Goal: Information Seeking & Learning: Learn about a topic

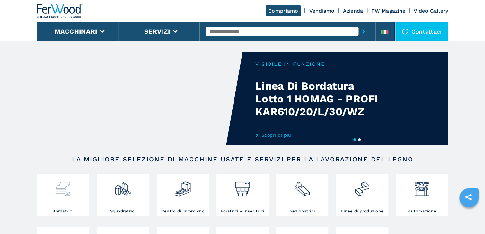
click at [70, 187] on img at bounding box center [62, 187] width 17 height 22
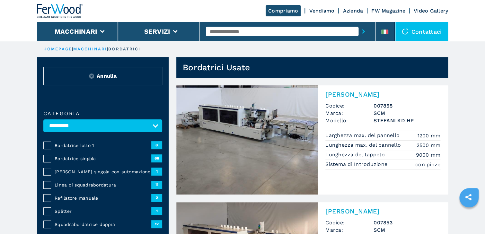
click at [66, 145] on span "Bordatrice lotto 1" at bounding box center [103, 145] width 97 height 6
click at [81, 145] on span "Bordatrice lotto 1" at bounding box center [103, 145] width 97 height 6
click at [81, 144] on span "Bordatrice lotto 1" at bounding box center [103, 145] width 97 height 6
click at [84, 145] on span "Bordatrice lotto 1" at bounding box center [103, 145] width 97 height 6
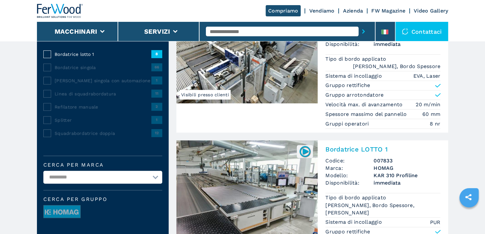
scroll to position [129, 0]
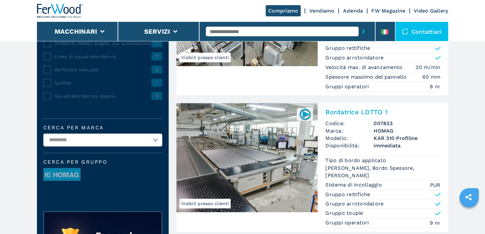
click at [237, 150] on img at bounding box center [246, 157] width 141 height 109
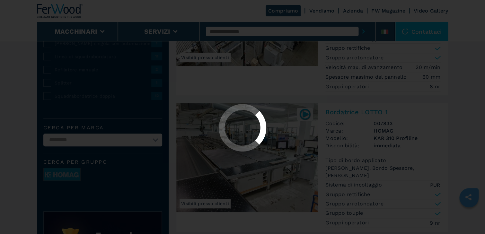
scroll to position [0, 0]
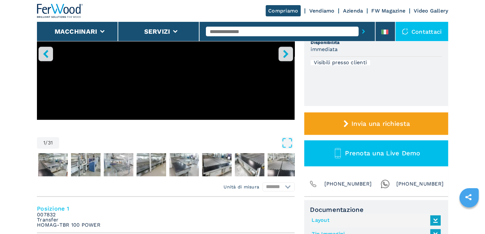
scroll to position [133, 0]
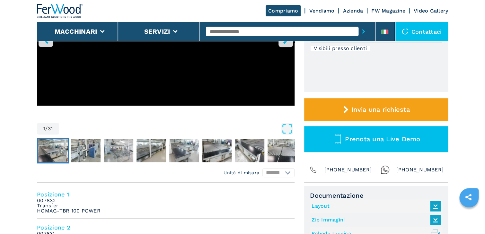
click at [63, 154] on img "Go to Slide 2" at bounding box center [53, 150] width 30 height 23
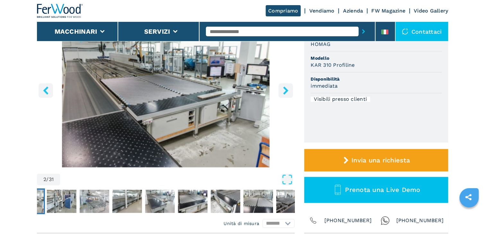
scroll to position [82, 0]
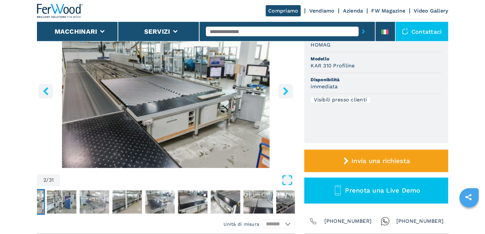
click at [288, 179] on icon "Open Fullscreen" at bounding box center [287, 180] width 12 height 12
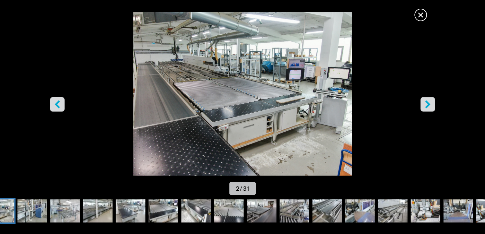
scroll to position [4, 0]
click at [428, 104] on icon "right-button" at bounding box center [427, 104] width 5 height 8
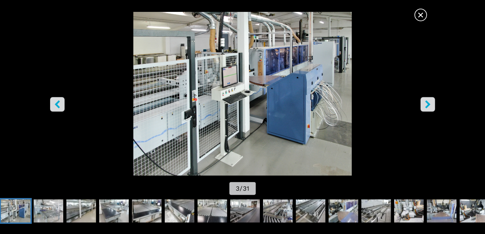
click at [428, 104] on icon "right-button" at bounding box center [427, 104] width 5 height 8
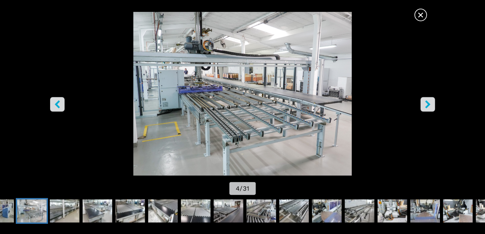
click at [428, 104] on icon "right-button" at bounding box center [427, 104] width 5 height 8
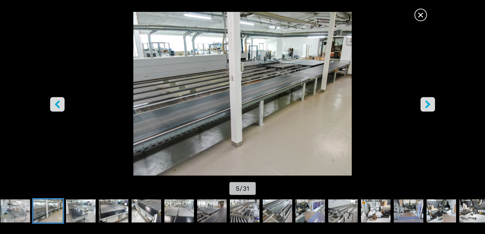
click at [428, 104] on icon "right-button" at bounding box center [427, 104] width 5 height 8
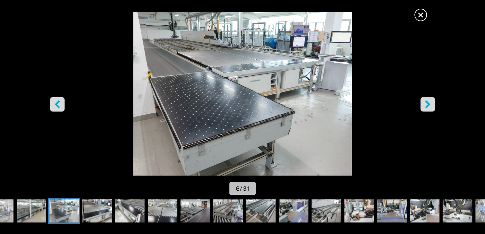
click at [428, 104] on icon "right-button" at bounding box center [427, 104] width 5 height 8
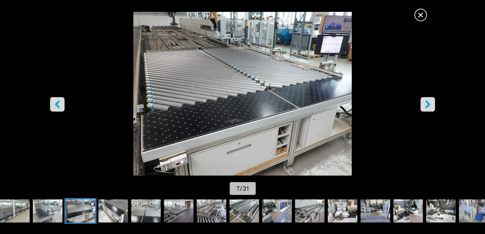
click at [428, 104] on icon "right-button" at bounding box center [427, 104] width 5 height 8
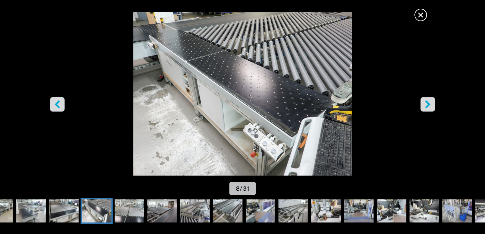
click at [428, 104] on icon "right-button" at bounding box center [427, 104] width 5 height 8
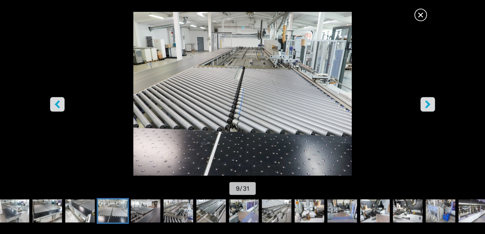
click at [428, 104] on icon "right-button" at bounding box center [427, 104] width 5 height 8
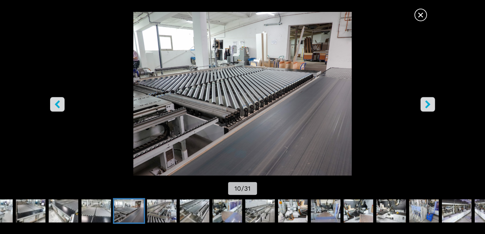
click at [428, 104] on icon "right-button" at bounding box center [427, 104] width 5 height 8
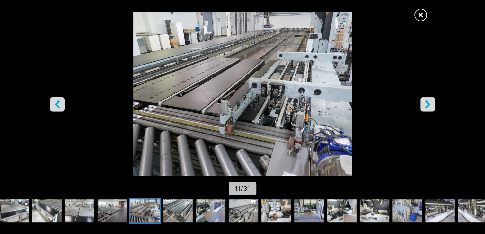
click at [428, 104] on icon "right-button" at bounding box center [427, 104] width 5 height 8
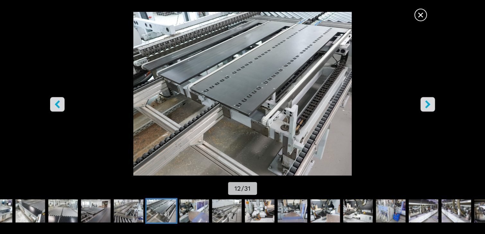
click at [245, 108] on img "Go to Slide 12" at bounding box center [242, 94] width 437 height 164
click at [428, 104] on icon "right-button" at bounding box center [427, 104] width 5 height 8
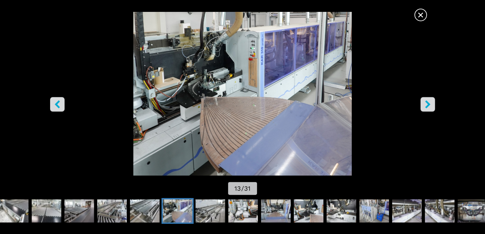
click at [428, 104] on icon "right-button" at bounding box center [427, 104] width 5 height 8
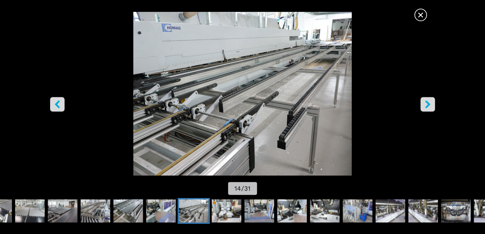
click at [427, 104] on icon "right-button" at bounding box center [428, 104] width 8 height 8
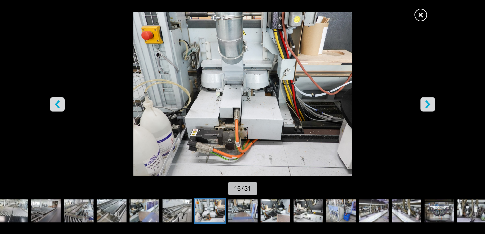
click at [427, 104] on icon "right-button" at bounding box center [428, 104] width 8 height 8
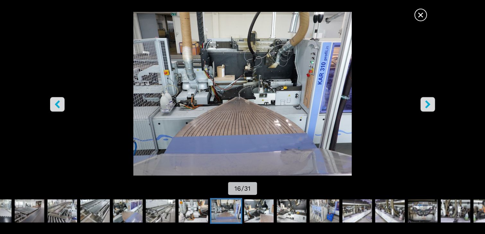
click at [427, 104] on icon "right-button" at bounding box center [428, 104] width 8 height 8
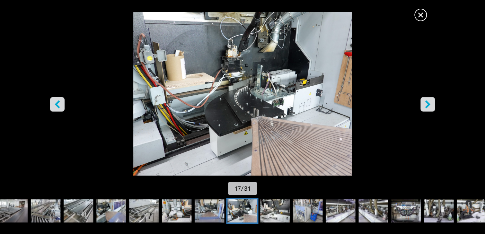
click at [427, 104] on icon "right-button" at bounding box center [428, 104] width 8 height 8
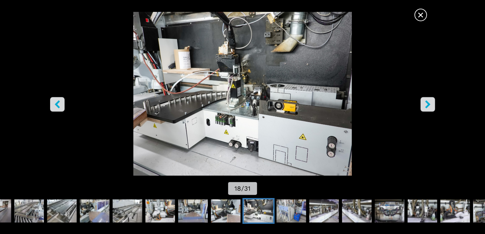
click at [427, 104] on icon "right-button" at bounding box center [428, 104] width 8 height 8
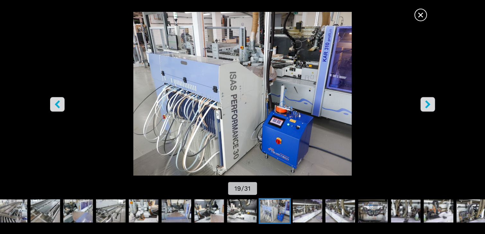
click at [427, 104] on icon "right-button" at bounding box center [428, 104] width 8 height 8
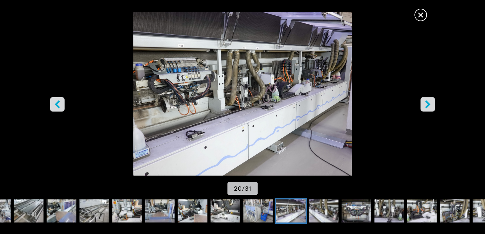
click at [427, 104] on icon "right-button" at bounding box center [428, 104] width 8 height 8
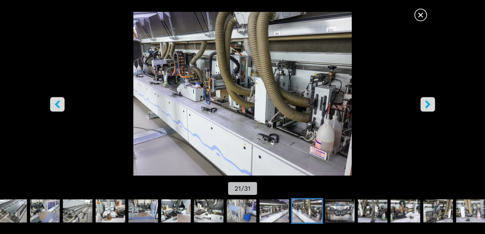
click at [427, 104] on icon "right-button" at bounding box center [428, 104] width 8 height 8
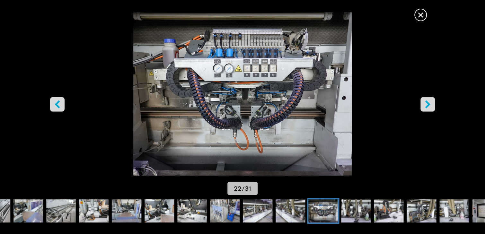
click at [427, 104] on icon "right-button" at bounding box center [428, 104] width 8 height 8
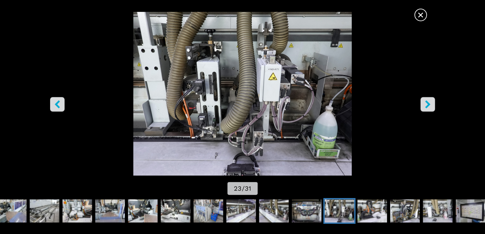
click at [427, 104] on icon "right-button" at bounding box center [428, 104] width 8 height 8
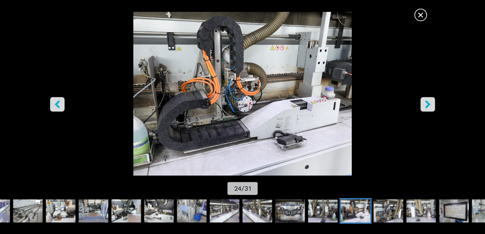
click at [427, 104] on icon "right-button" at bounding box center [428, 104] width 8 height 8
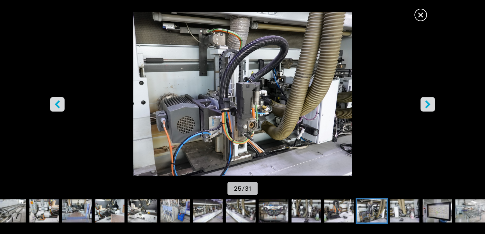
click at [427, 104] on icon "right-button" at bounding box center [428, 104] width 8 height 8
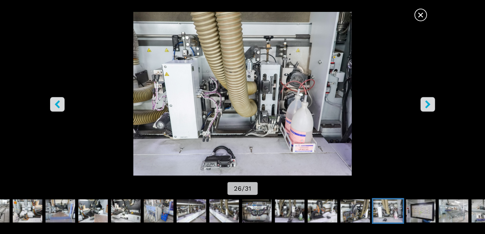
click at [427, 104] on icon "right-button" at bounding box center [428, 104] width 8 height 8
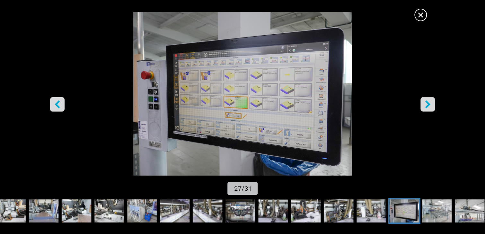
click at [427, 104] on icon "right-button" at bounding box center [428, 104] width 8 height 8
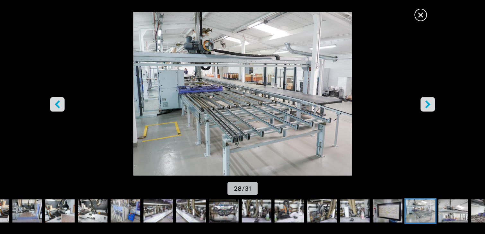
click at [427, 104] on icon "right-button" at bounding box center [428, 104] width 8 height 8
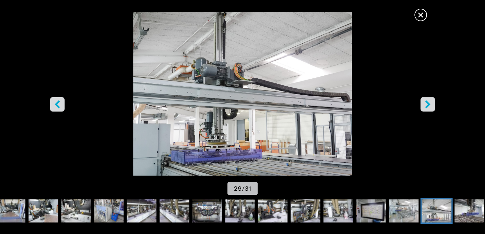
click at [427, 104] on icon "right-button" at bounding box center [428, 104] width 8 height 8
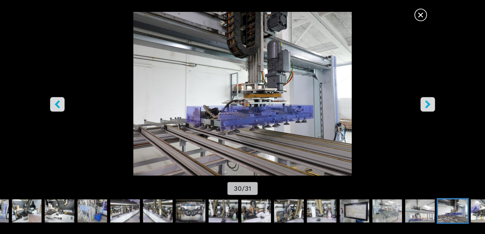
click at [427, 104] on icon "right-button" at bounding box center [428, 104] width 8 height 8
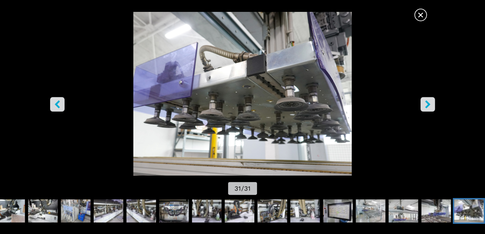
click at [427, 104] on icon "right-button" at bounding box center [428, 104] width 8 height 8
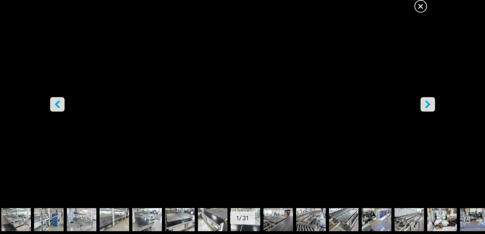
click at [427, 104] on icon "right-button" at bounding box center [428, 104] width 8 height 8
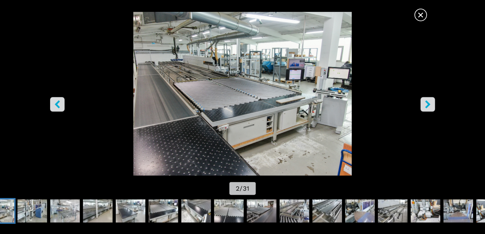
click at [427, 104] on icon "right-button" at bounding box center [428, 104] width 8 height 8
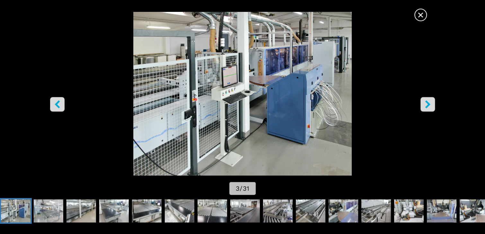
click at [427, 104] on icon "right-button" at bounding box center [428, 104] width 8 height 8
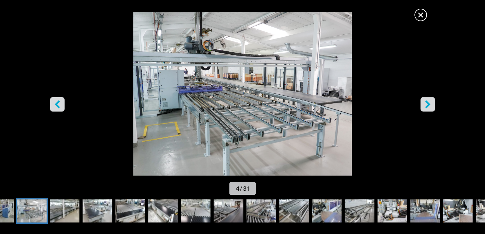
click at [427, 104] on icon "right-button" at bounding box center [428, 104] width 8 height 8
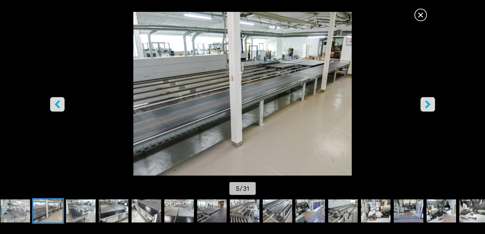
click at [427, 104] on icon "right-button" at bounding box center [428, 104] width 8 height 8
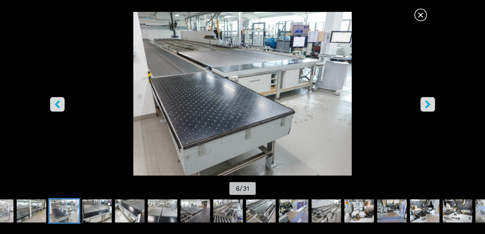
click at [427, 104] on icon "right-button" at bounding box center [428, 104] width 8 height 8
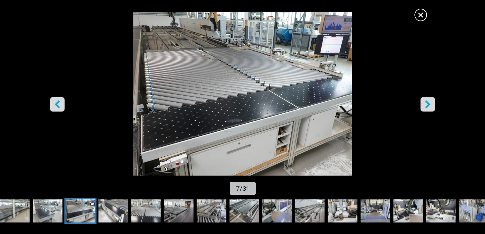
click at [427, 104] on icon "right-button" at bounding box center [428, 104] width 8 height 8
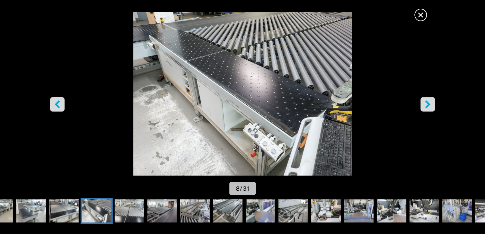
click at [427, 104] on icon "right-button" at bounding box center [428, 104] width 8 height 8
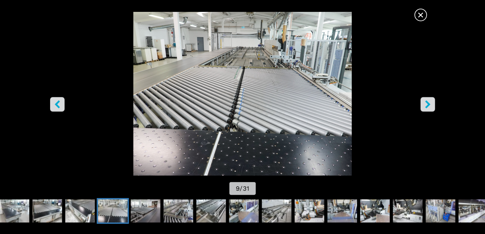
click at [427, 104] on icon "right-button" at bounding box center [428, 104] width 8 height 8
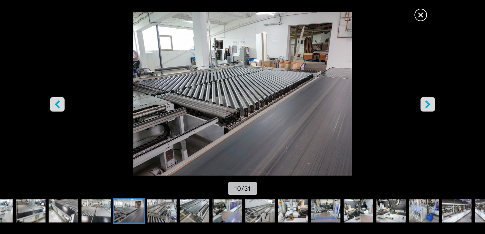
click at [427, 104] on icon "right-button" at bounding box center [428, 104] width 8 height 8
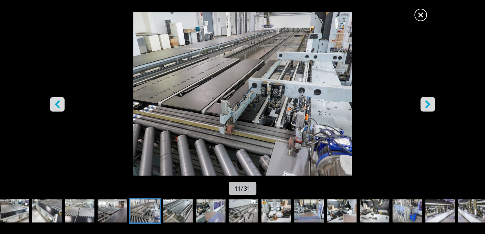
click at [427, 104] on icon "right-button" at bounding box center [428, 104] width 8 height 8
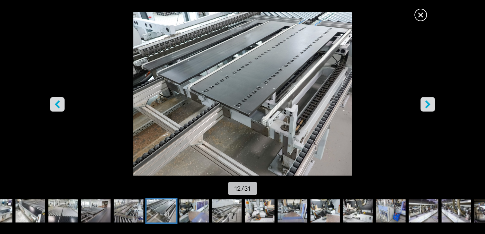
click at [427, 104] on icon "right-button" at bounding box center [428, 104] width 8 height 8
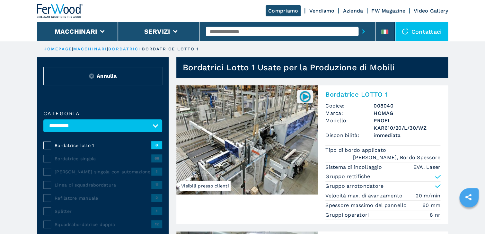
click at [242, 129] on img at bounding box center [246, 139] width 141 height 109
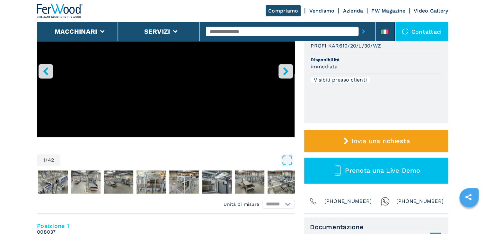
scroll to position [103, 0]
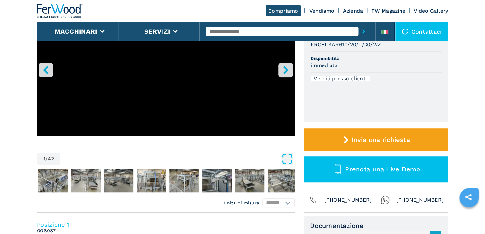
click at [285, 158] on icon "Open Fullscreen" at bounding box center [287, 159] width 12 height 12
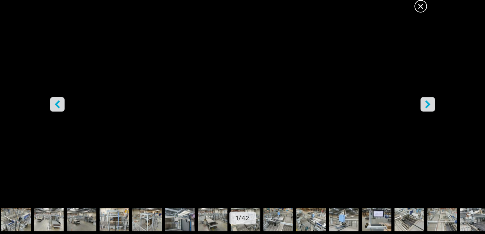
scroll to position [231, 0]
click at [48, 214] on img "Go to Slide 3" at bounding box center [49, 219] width 30 height 23
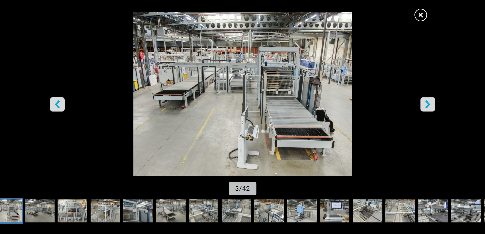
click at [427, 105] on icon "right-button" at bounding box center [428, 104] width 8 height 8
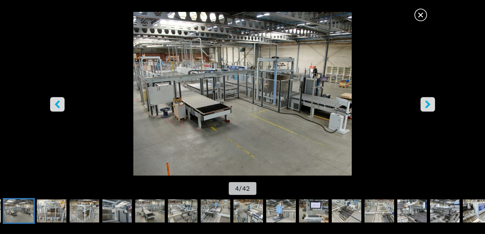
click at [429, 104] on icon "right-button" at bounding box center [427, 104] width 5 height 8
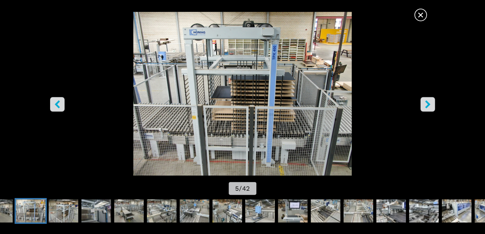
click at [429, 104] on icon "right-button" at bounding box center [427, 104] width 5 height 8
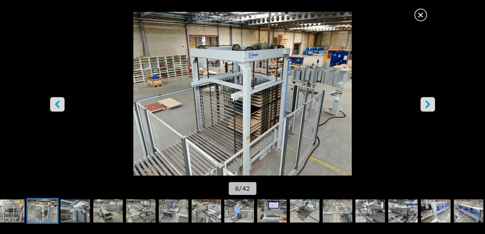
click at [429, 104] on icon "right-button" at bounding box center [427, 104] width 5 height 8
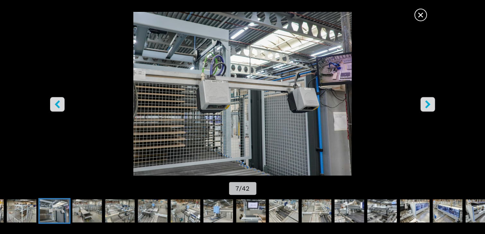
click at [429, 104] on icon "right-button" at bounding box center [427, 104] width 5 height 8
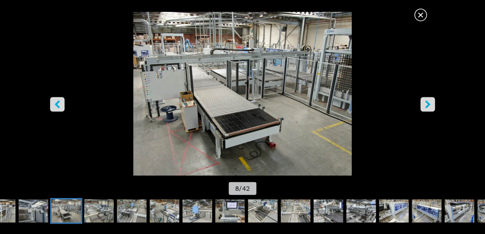
click at [429, 104] on icon "right-button" at bounding box center [427, 104] width 5 height 8
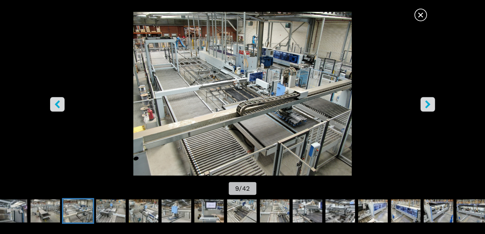
click at [429, 104] on icon "right-button" at bounding box center [427, 104] width 5 height 8
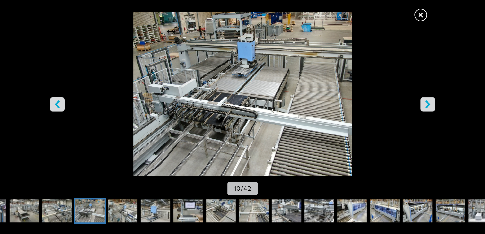
click at [429, 104] on icon "right-button" at bounding box center [427, 104] width 5 height 8
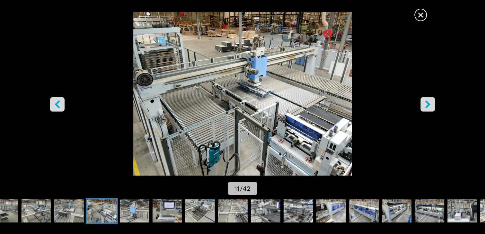
click at [429, 104] on icon "right-button" at bounding box center [427, 104] width 5 height 8
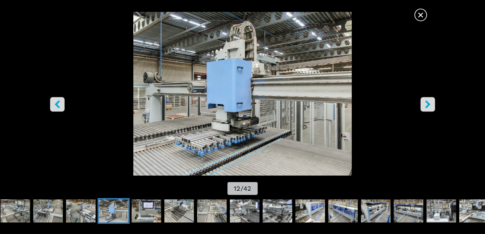
click at [429, 104] on icon "right-button" at bounding box center [427, 104] width 5 height 8
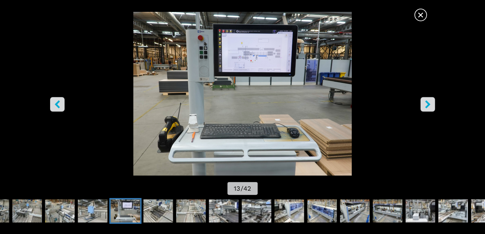
click at [429, 104] on icon "right-button" at bounding box center [427, 104] width 5 height 8
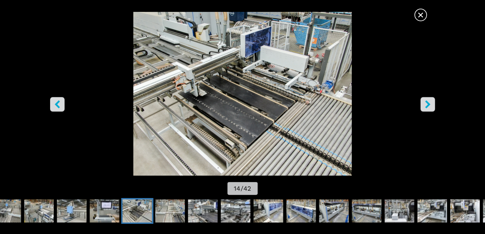
click at [429, 104] on icon "right-button" at bounding box center [427, 104] width 5 height 8
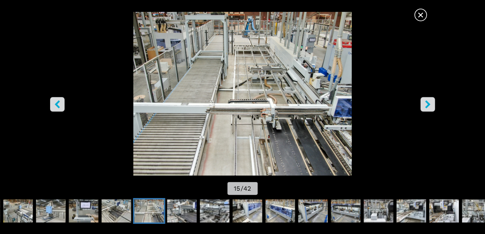
click at [429, 104] on icon "right-button" at bounding box center [427, 104] width 5 height 8
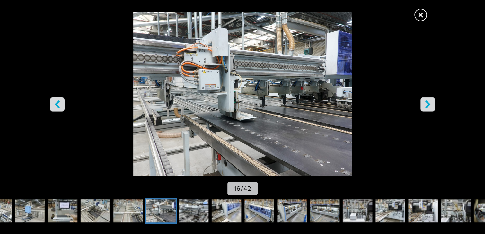
click at [429, 104] on icon "right-button" at bounding box center [427, 104] width 5 height 8
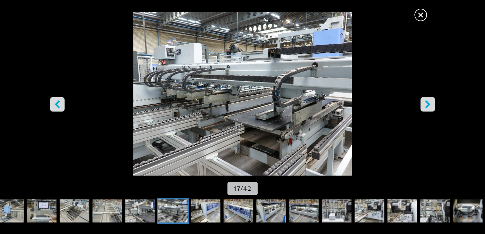
click at [429, 104] on icon "right-button" at bounding box center [427, 104] width 5 height 8
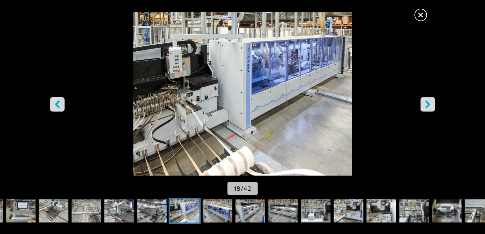
click at [429, 104] on icon "right-button" at bounding box center [427, 104] width 5 height 8
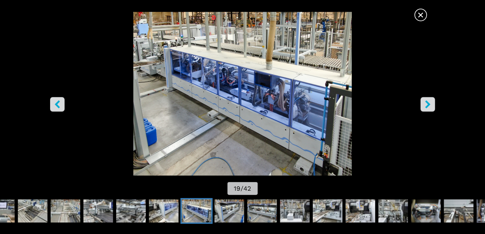
click at [429, 104] on icon "right-button" at bounding box center [427, 104] width 5 height 8
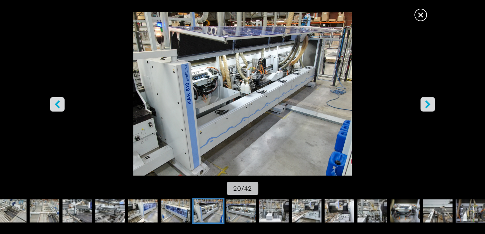
click at [429, 104] on icon "right-button" at bounding box center [427, 104] width 5 height 8
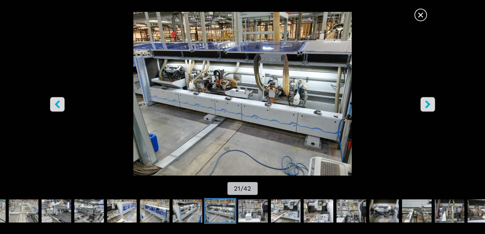
click at [429, 104] on icon "right-button" at bounding box center [427, 104] width 5 height 8
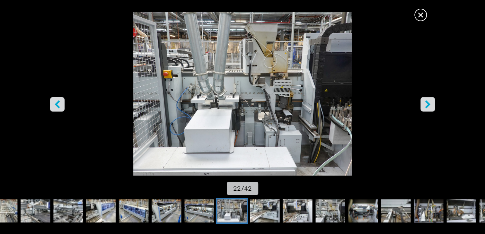
click at [429, 104] on icon "right-button" at bounding box center [427, 104] width 5 height 8
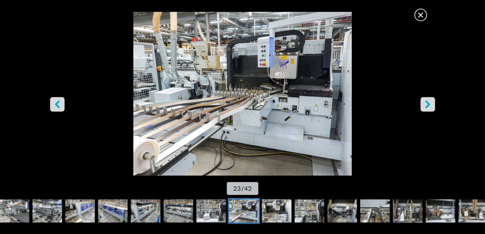
click at [429, 104] on icon "right-button" at bounding box center [427, 104] width 5 height 8
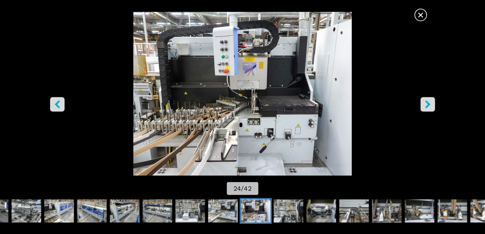
click at [429, 104] on icon "right-button" at bounding box center [427, 104] width 5 height 8
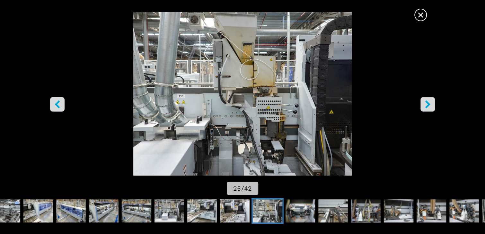
click at [428, 103] on icon "right-button" at bounding box center [427, 104] width 5 height 8
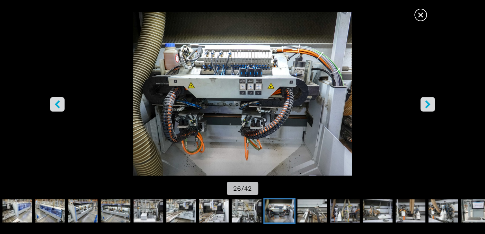
click at [428, 103] on icon "right-button" at bounding box center [427, 104] width 5 height 8
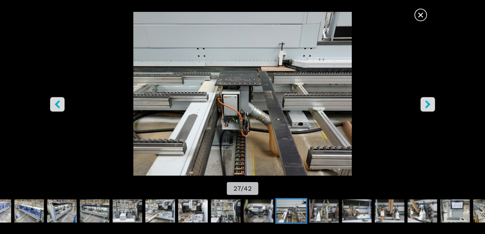
click at [428, 103] on icon "right-button" at bounding box center [427, 104] width 5 height 8
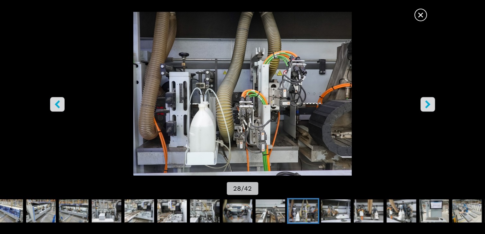
click at [428, 103] on icon "right-button" at bounding box center [427, 104] width 5 height 8
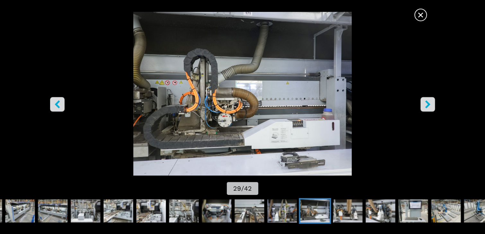
click at [428, 103] on icon "right-button" at bounding box center [427, 104] width 5 height 8
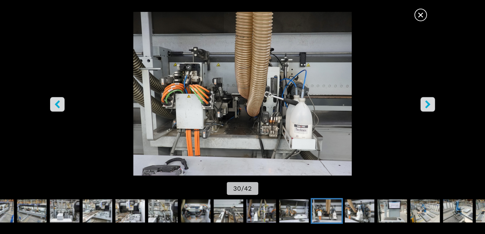
click at [428, 103] on icon "right-button" at bounding box center [427, 104] width 5 height 8
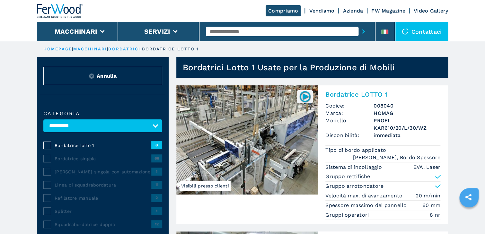
click at [83, 145] on span "Bordatrice lotto 1" at bounding box center [103, 145] width 97 height 6
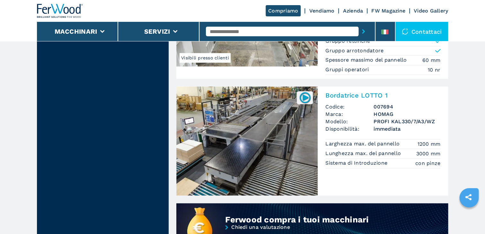
scroll to position [411, 0]
click at [221, 130] on img at bounding box center [246, 140] width 141 height 109
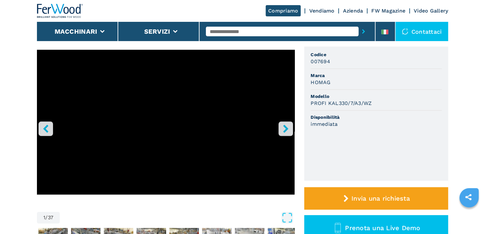
scroll to position [26, 0]
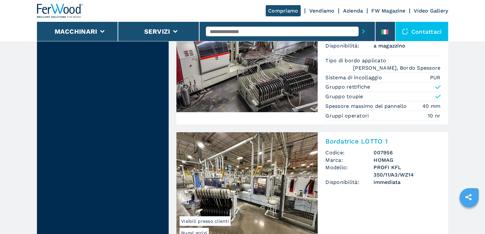
scroll to position [694, 0]
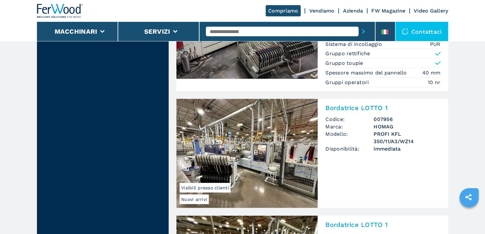
click at [248, 162] on img at bounding box center [246, 153] width 141 height 109
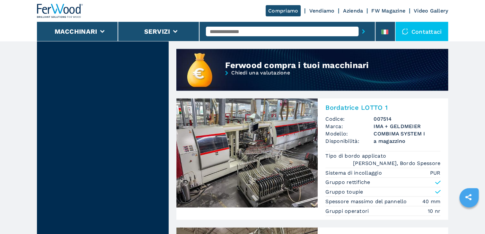
scroll to position [566, 0]
click at [237, 142] on img at bounding box center [246, 152] width 141 height 109
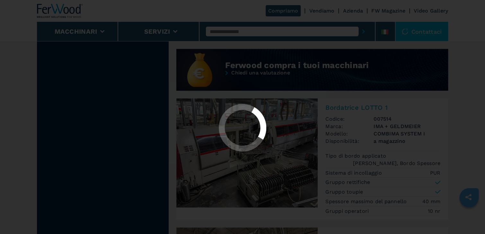
scroll to position [0, 0]
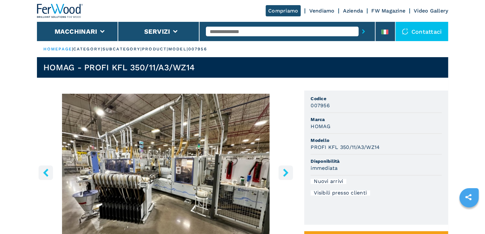
click at [287, 172] on icon "right-button" at bounding box center [285, 173] width 5 height 8
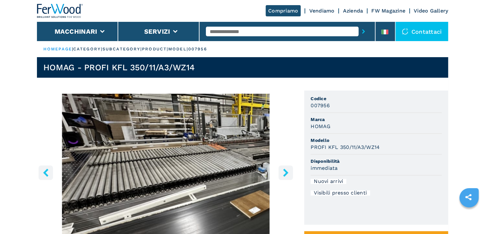
click at [287, 172] on icon "right-button" at bounding box center [285, 173] width 5 height 8
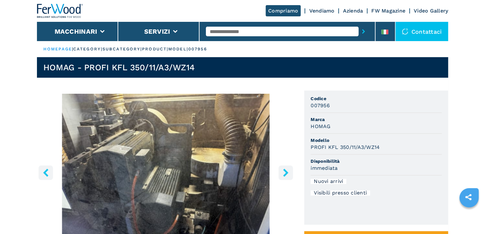
click at [287, 172] on icon "right-button" at bounding box center [285, 173] width 5 height 8
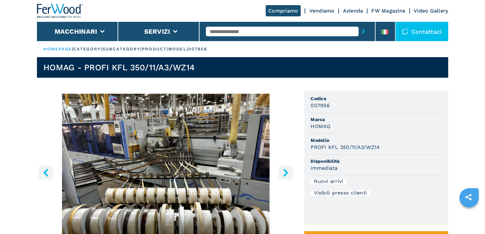
click at [287, 172] on icon "right-button" at bounding box center [285, 173] width 5 height 8
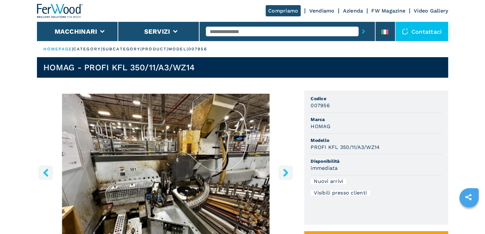
click at [287, 172] on icon "right-button" at bounding box center [285, 173] width 5 height 8
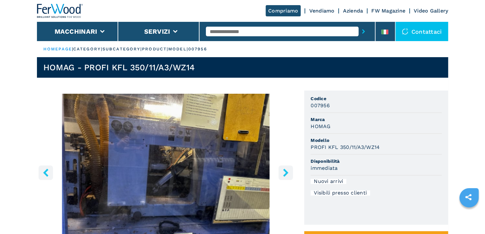
click at [287, 172] on icon "right-button" at bounding box center [285, 173] width 5 height 8
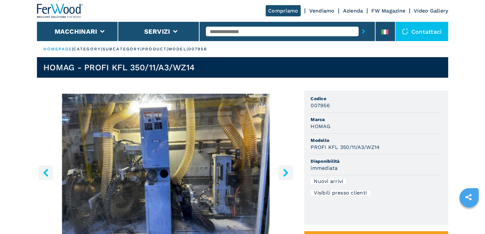
click at [287, 172] on icon "right-button" at bounding box center [285, 173] width 5 height 8
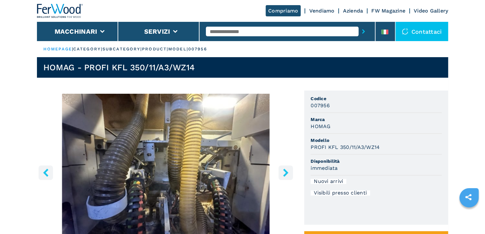
click at [287, 172] on icon "right-button" at bounding box center [285, 173] width 5 height 8
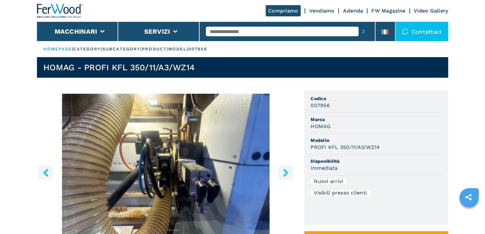
click at [287, 172] on icon "right-button" at bounding box center [285, 173] width 5 height 8
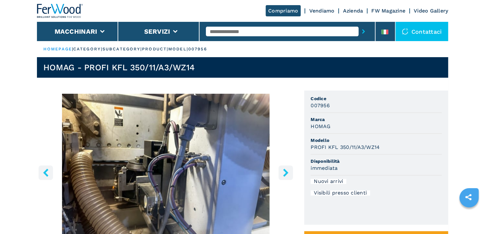
click at [287, 172] on icon "right-button" at bounding box center [285, 173] width 5 height 8
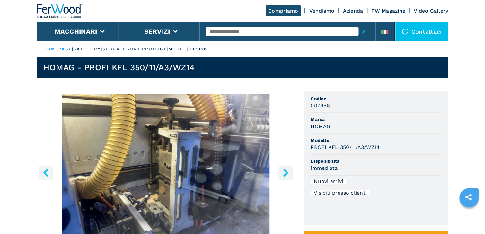
click at [287, 172] on icon "right-button" at bounding box center [285, 173] width 5 height 8
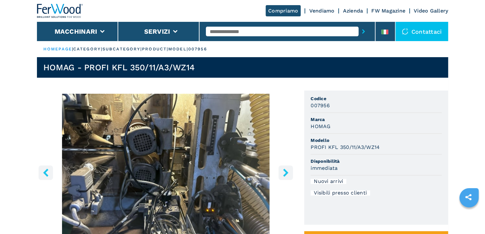
click at [287, 172] on icon "right-button" at bounding box center [285, 173] width 5 height 8
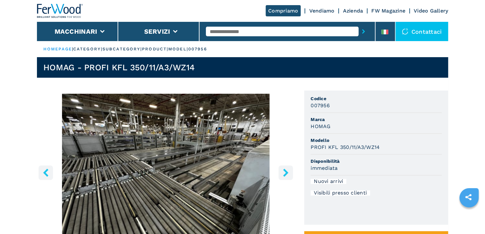
click at [287, 172] on icon "right-button" at bounding box center [285, 173] width 5 height 8
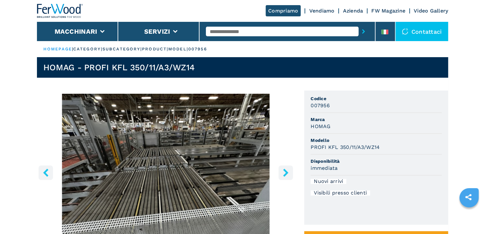
click at [287, 172] on icon "right-button" at bounding box center [285, 173] width 5 height 8
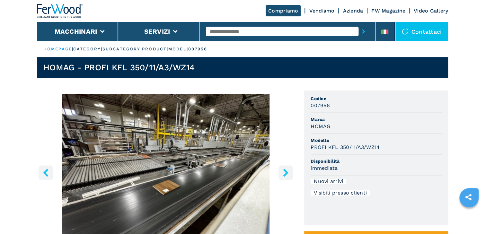
click at [287, 172] on icon "right-button" at bounding box center [285, 173] width 5 height 8
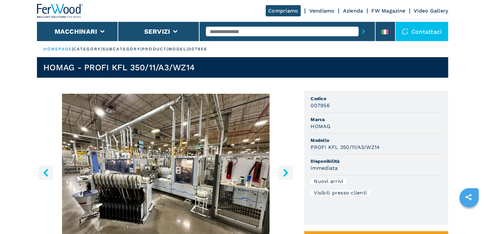
click at [287, 172] on icon "right-button" at bounding box center [285, 173] width 5 height 8
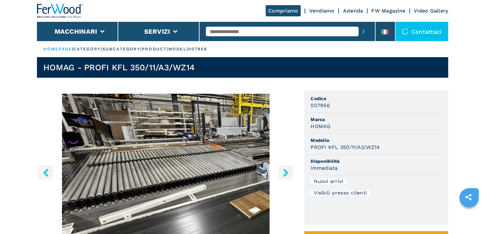
click at [287, 172] on icon "right-button" at bounding box center [285, 173] width 5 height 8
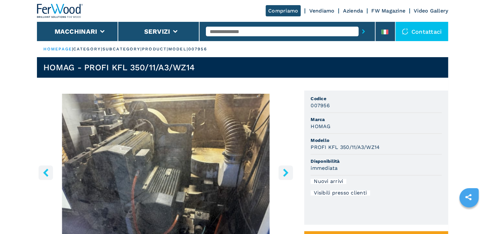
click at [288, 171] on icon "right-button" at bounding box center [286, 173] width 8 height 8
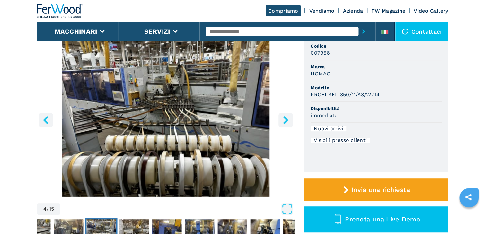
scroll to position [154, 0]
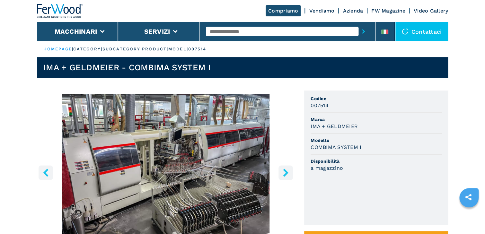
click at [286, 171] on icon "right-button" at bounding box center [285, 173] width 5 height 8
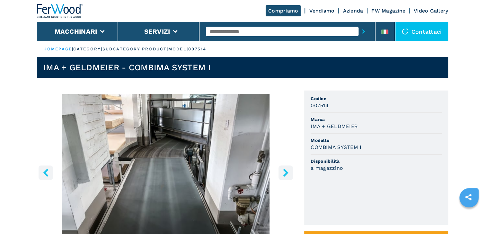
click at [286, 171] on icon "right-button" at bounding box center [285, 173] width 5 height 8
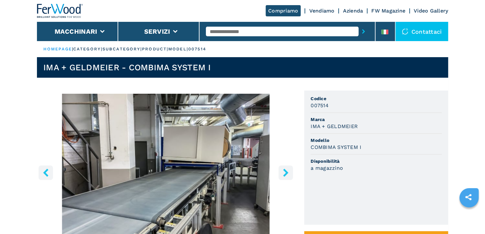
click at [286, 171] on icon "right-button" at bounding box center [285, 173] width 5 height 8
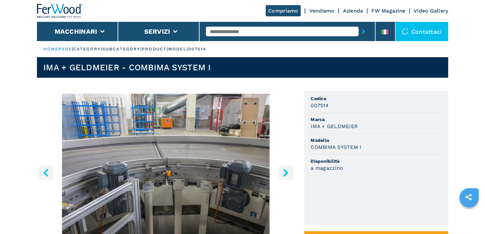
click at [285, 167] on button "right-button" at bounding box center [286, 172] width 14 height 14
